Goal: Transaction & Acquisition: Purchase product/service

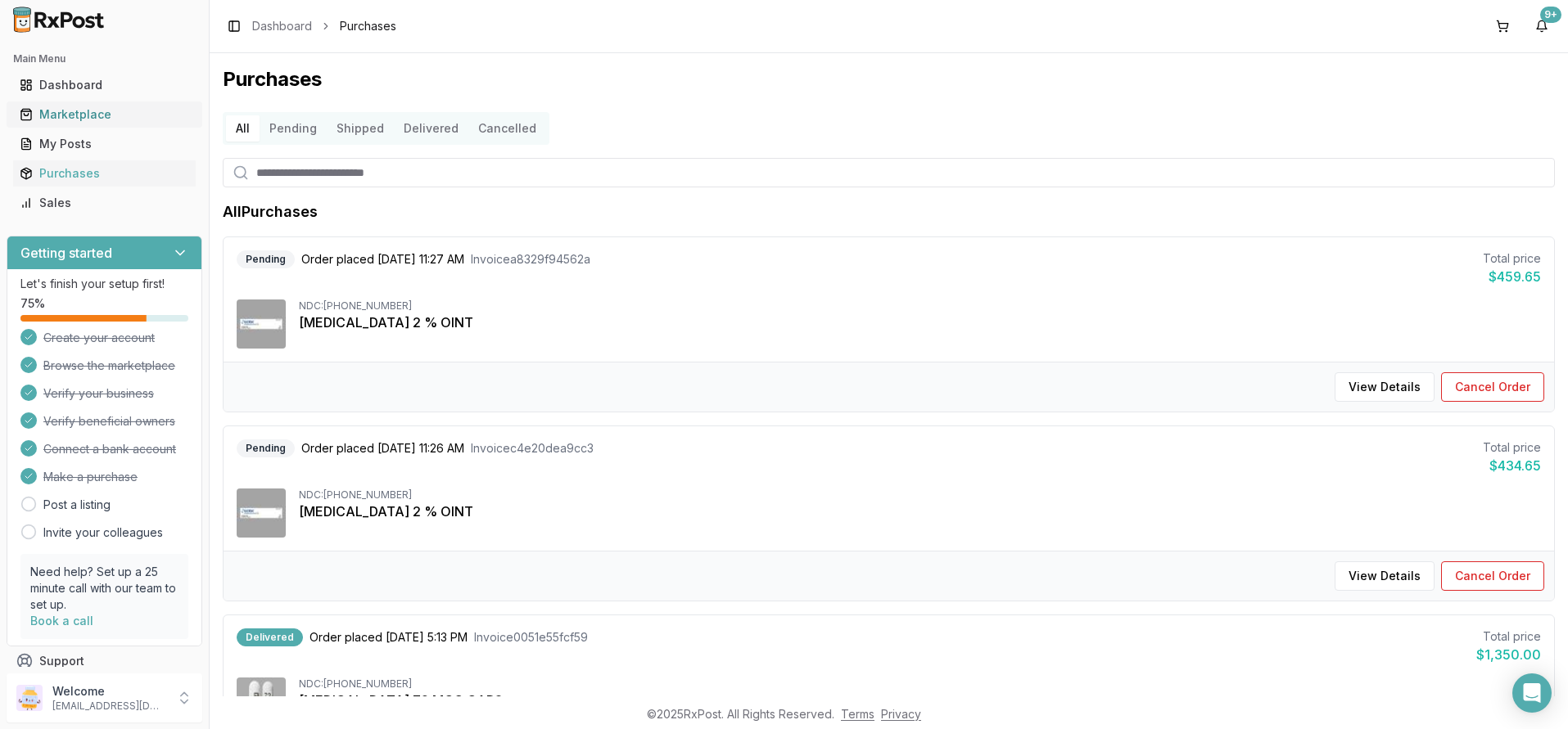
click at [81, 115] on div "Marketplace" at bounding box center [104, 114] width 170 height 16
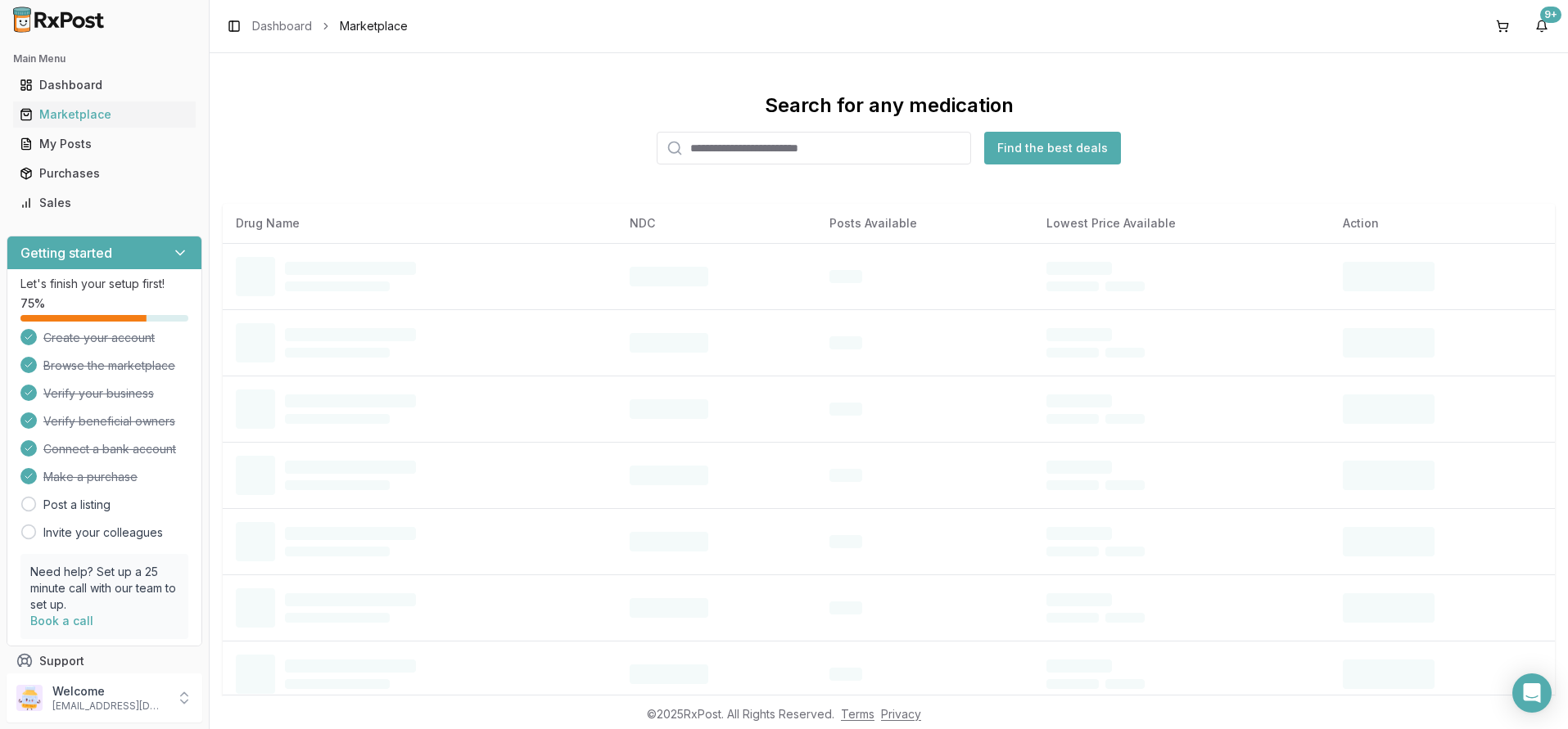
click at [691, 152] on input "search" at bounding box center [814, 148] width 314 height 33
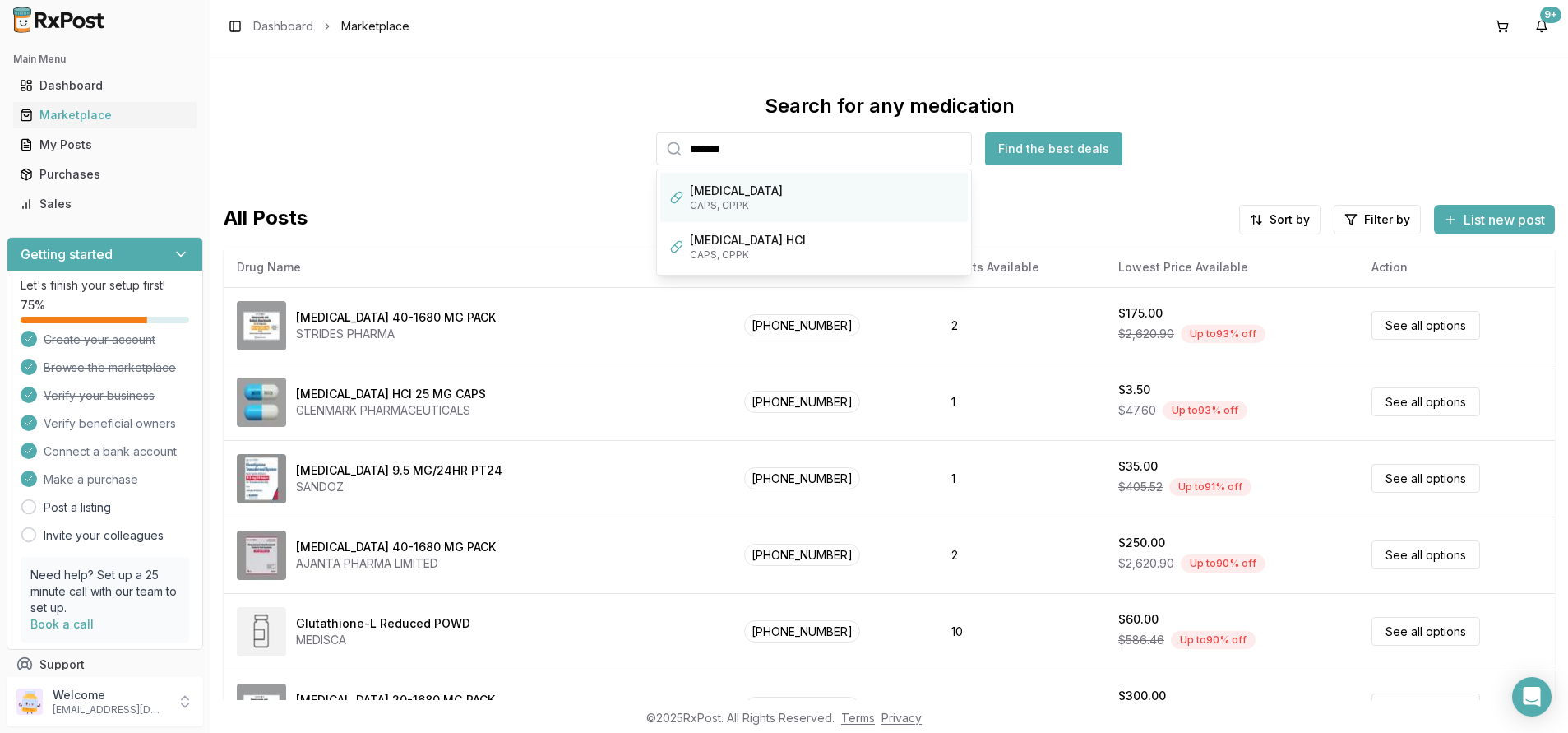
click at [690, 189] on div "[MEDICAL_DATA]" at bounding box center [824, 191] width 268 height 16
type input "*******"
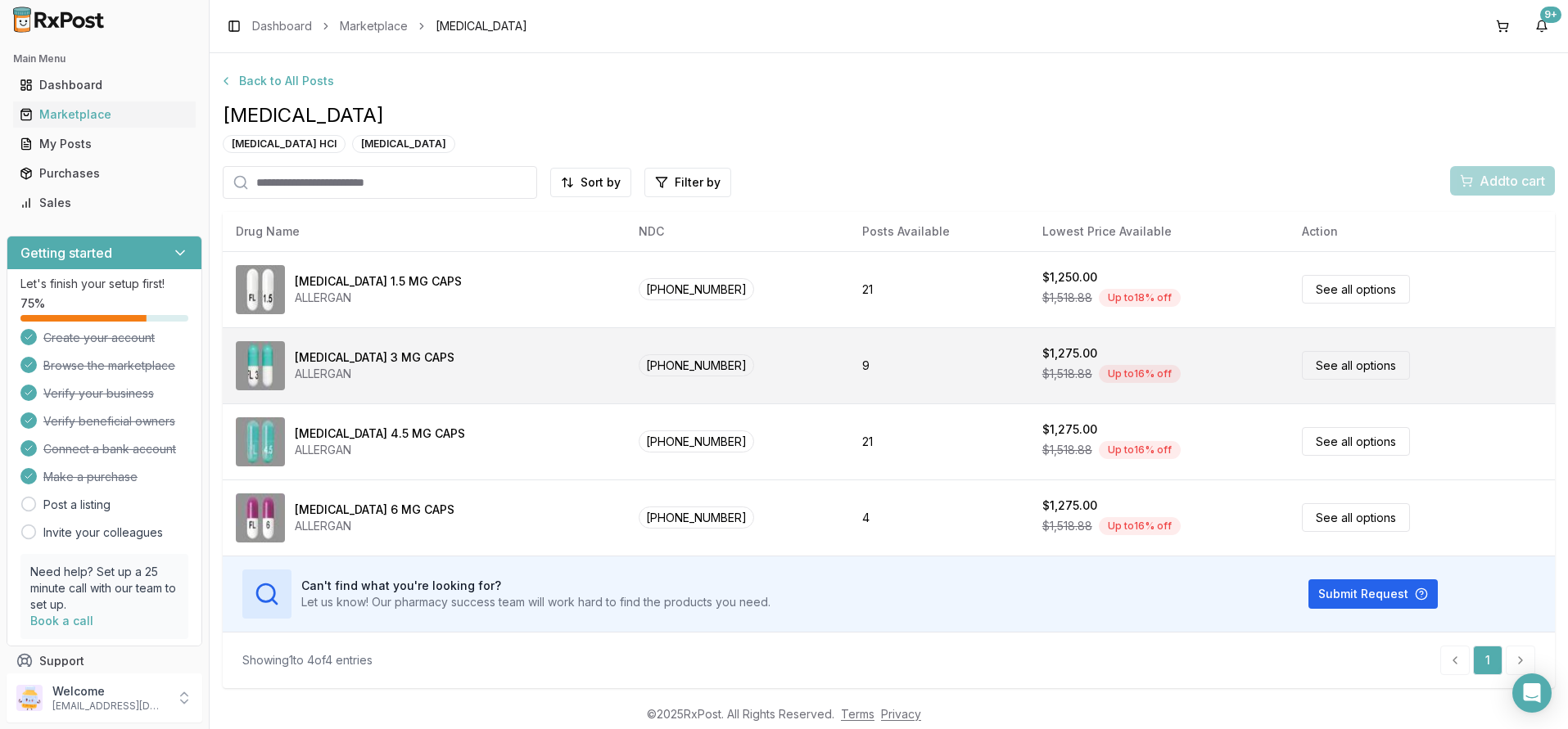
click at [1326, 362] on link "See all options" at bounding box center [1355, 365] width 108 height 29
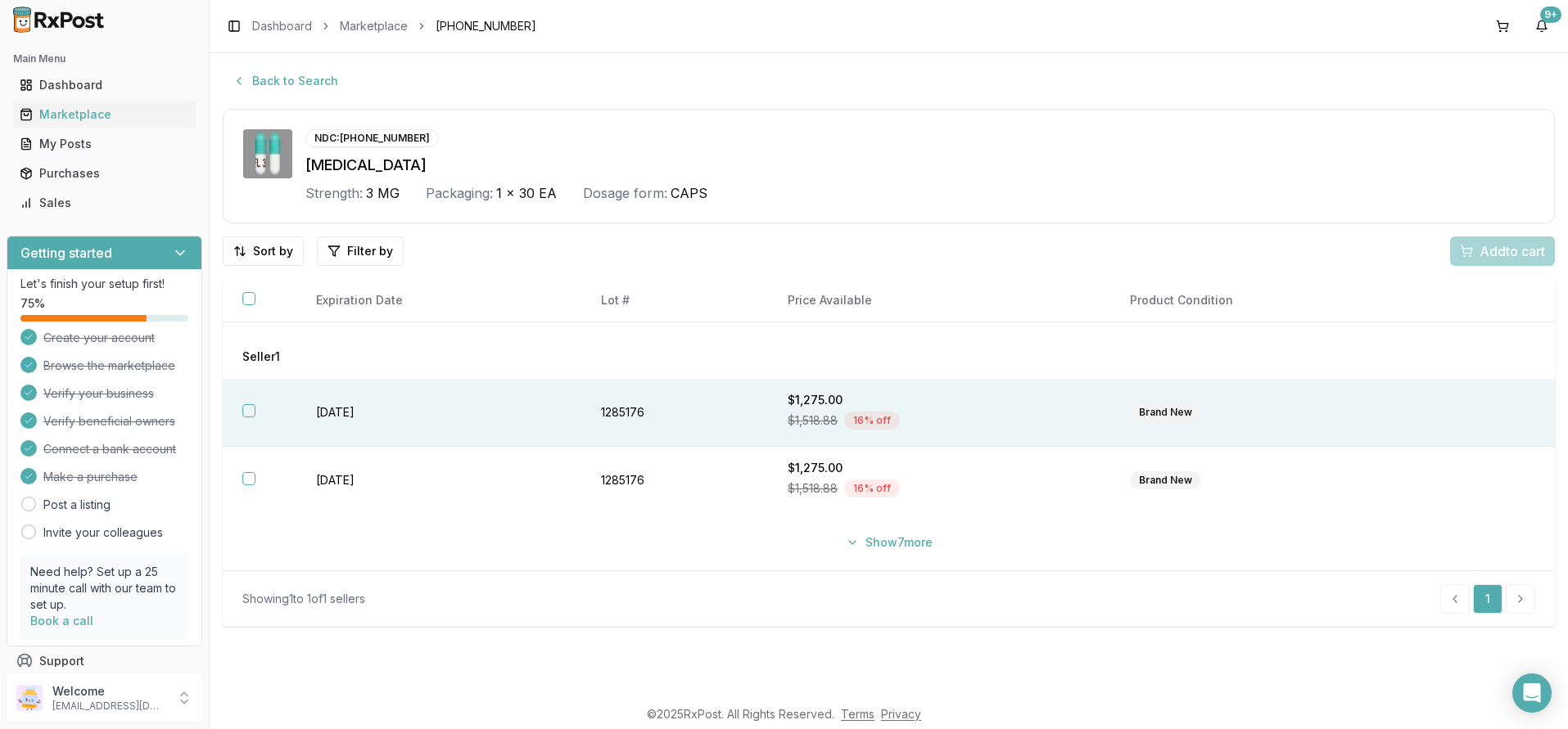
click at [246, 406] on button "button" at bounding box center [249, 411] width 13 height 13
click at [1494, 249] on span "Add 1 to cart" at bounding box center [1510, 251] width 71 height 20
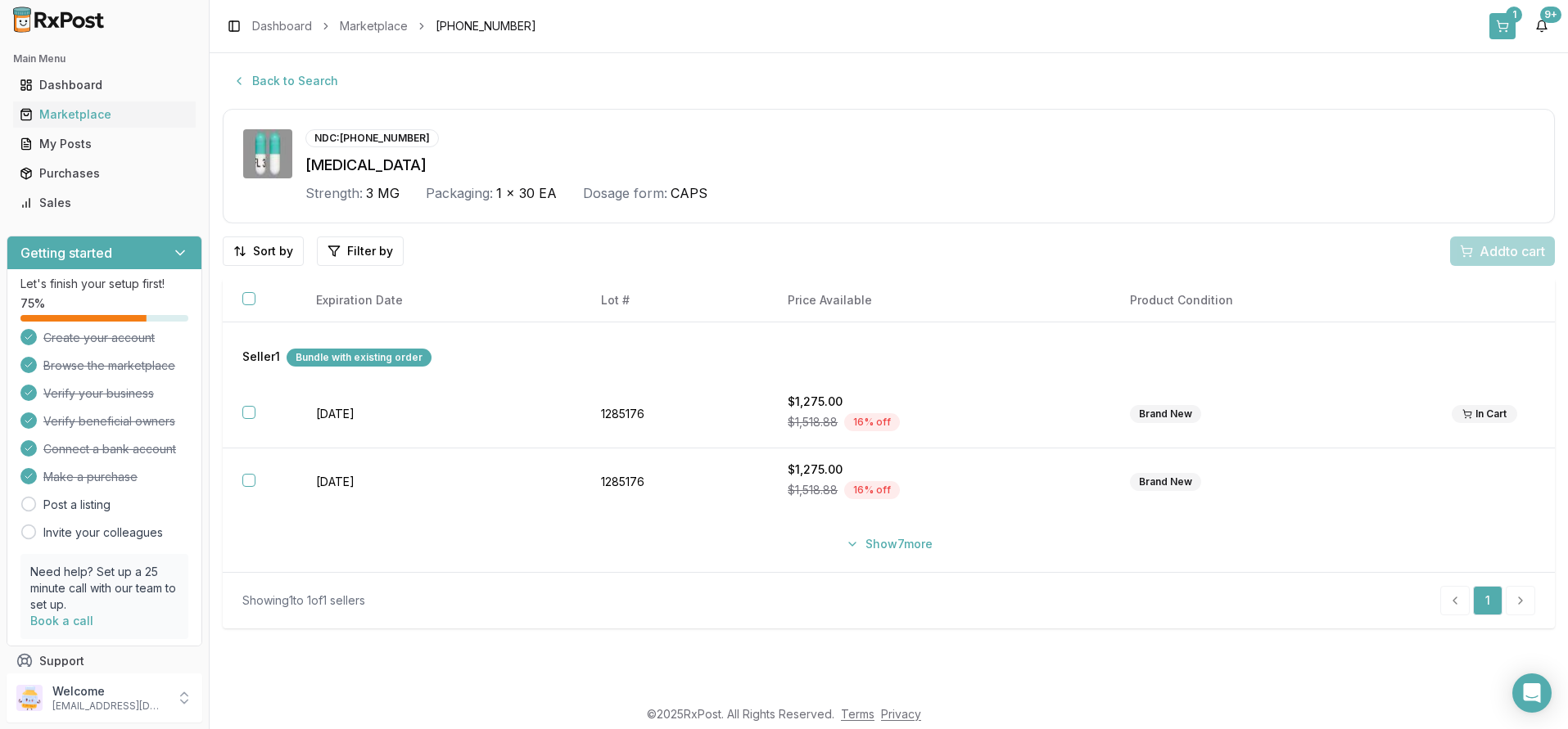
click at [1511, 20] on div "1" at bounding box center [1513, 14] width 16 height 16
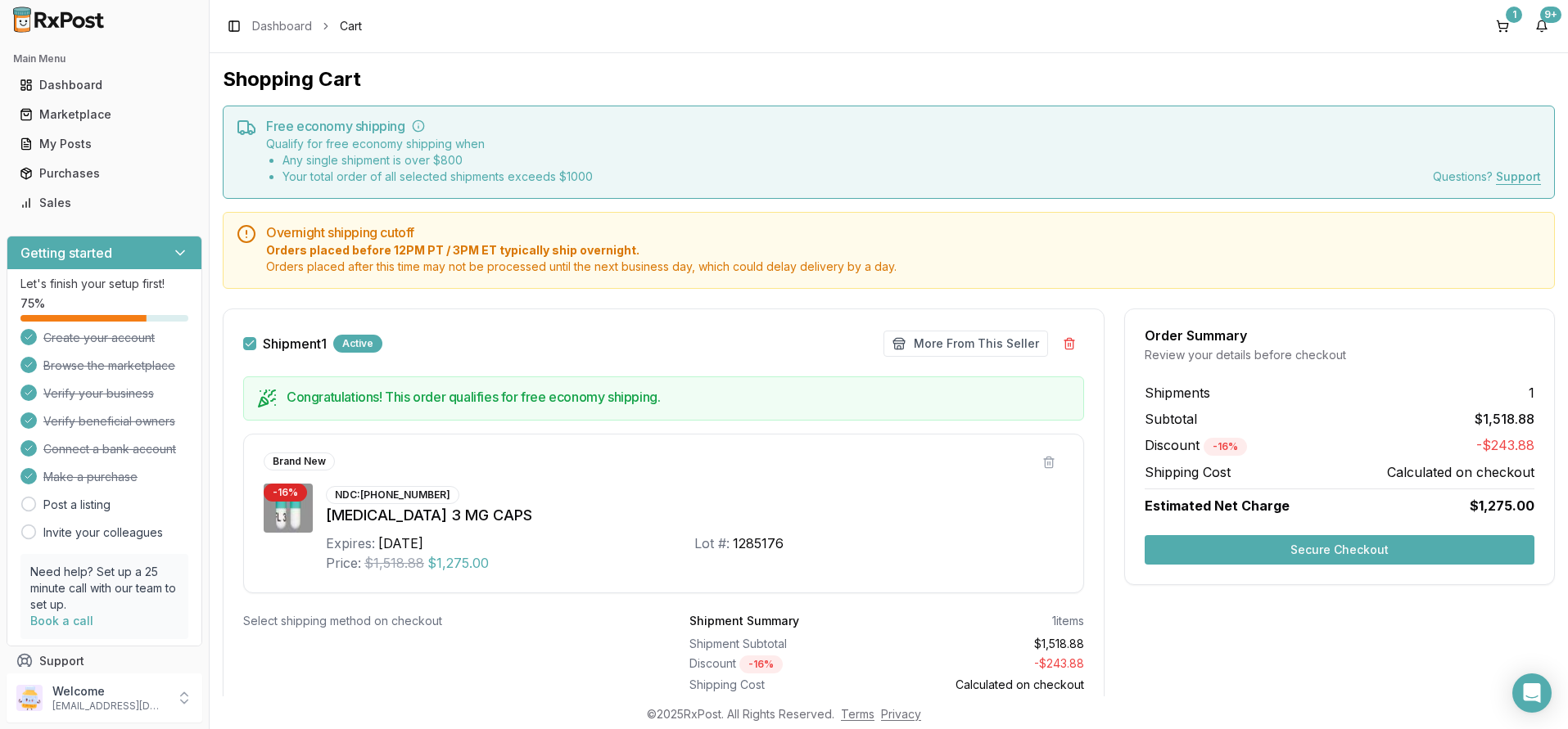
click at [1346, 552] on button "Secure Checkout" at bounding box center [1339, 550] width 390 height 30
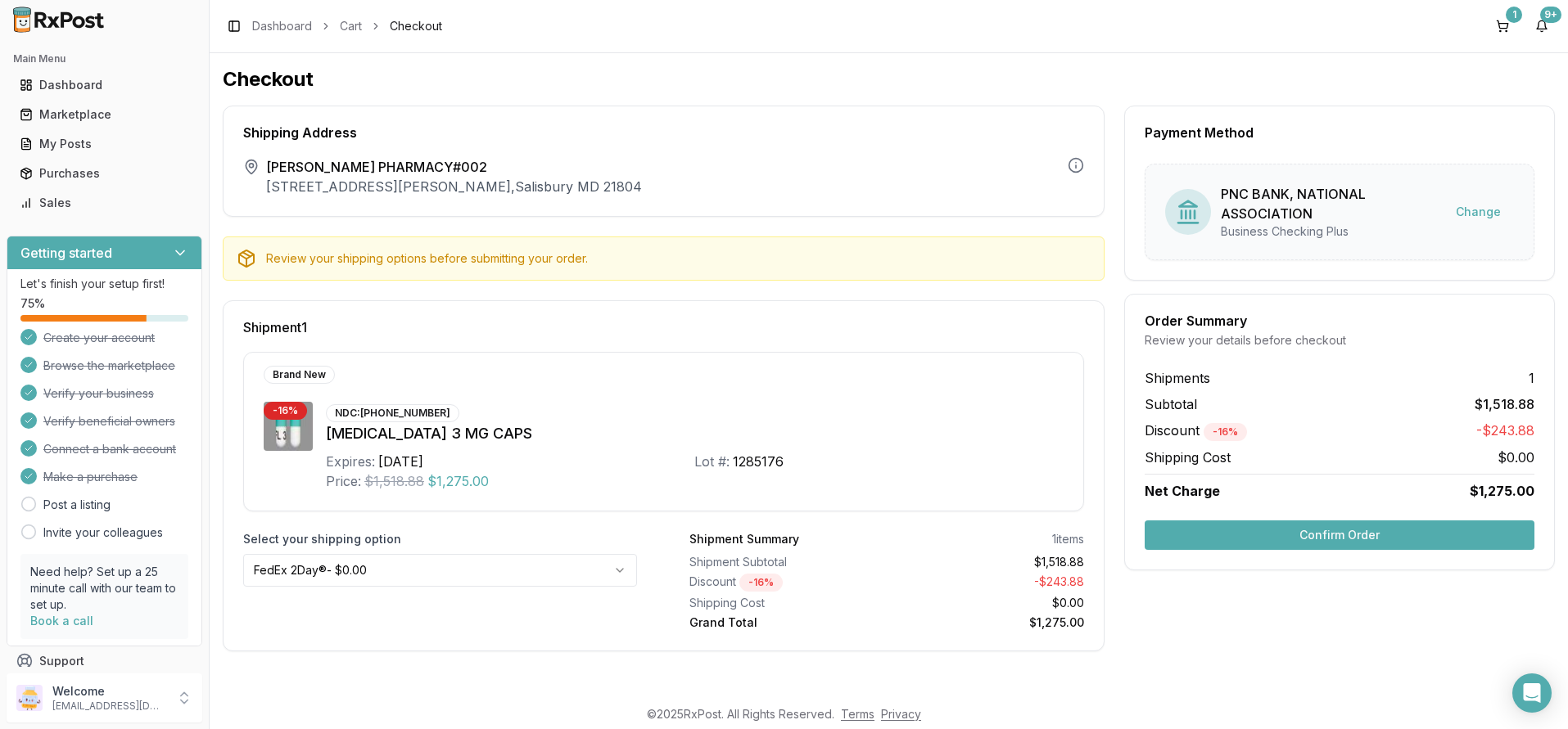
click at [1340, 536] on button "Confirm Order" at bounding box center [1339, 535] width 390 height 30
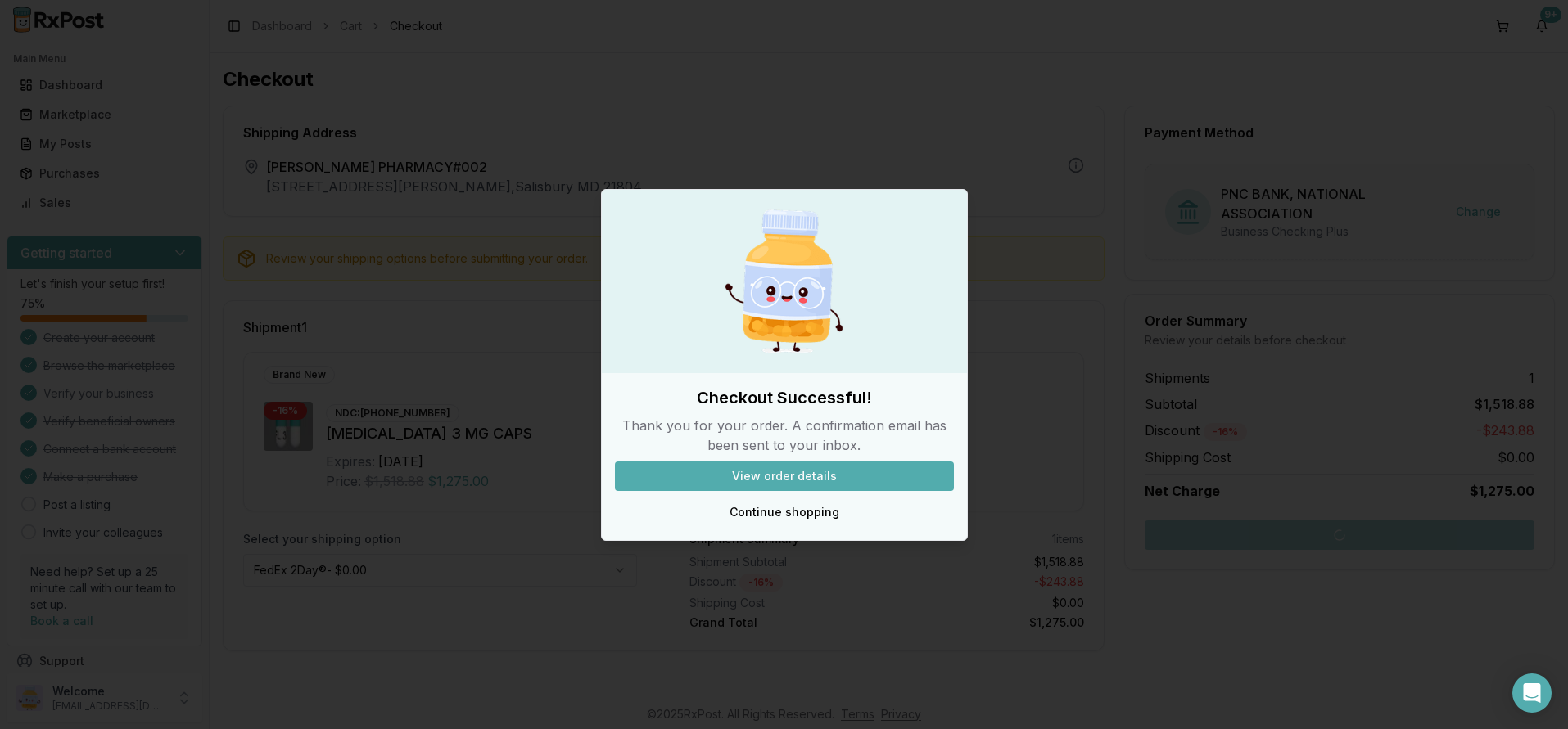
click at [784, 479] on button "View order details" at bounding box center [785, 476] width 339 height 30
